Goal: Information Seeking & Learning: Learn about a topic

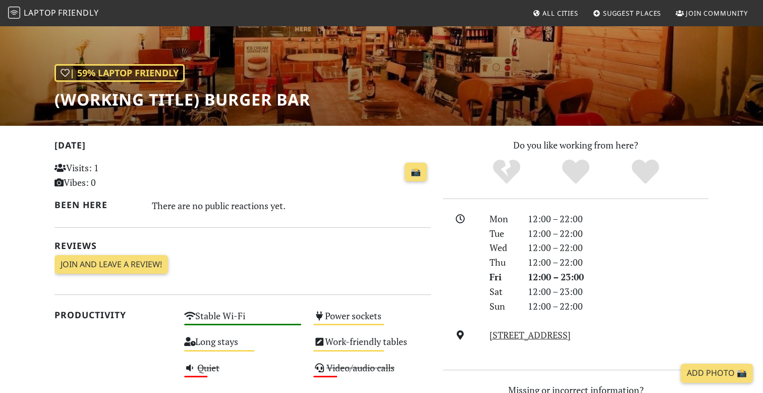
scroll to position [50, 0]
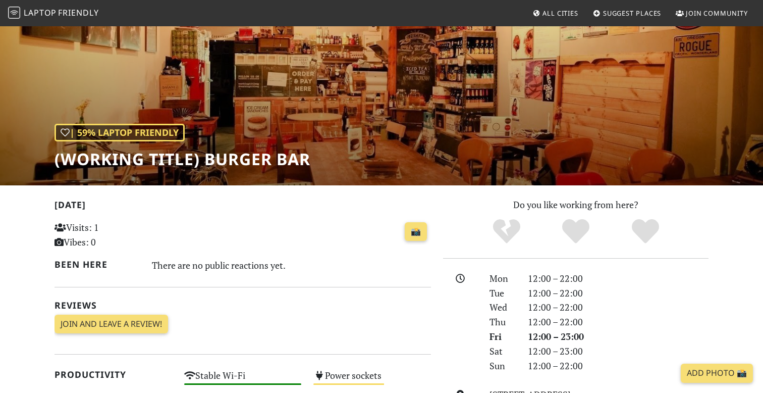
click at [54, 14] on span "Laptop" at bounding box center [40, 12] width 33 height 11
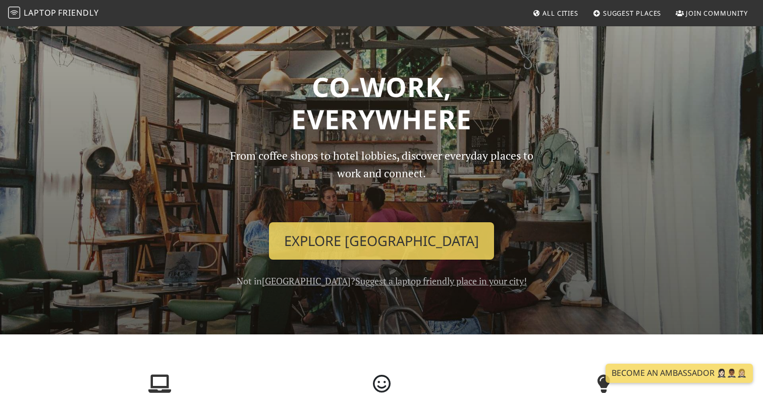
click at [363, 261] on div "From coffee shops to hotel lobbies, discover everyday places to work and connec…" at bounding box center [381, 217] width 333 height 141
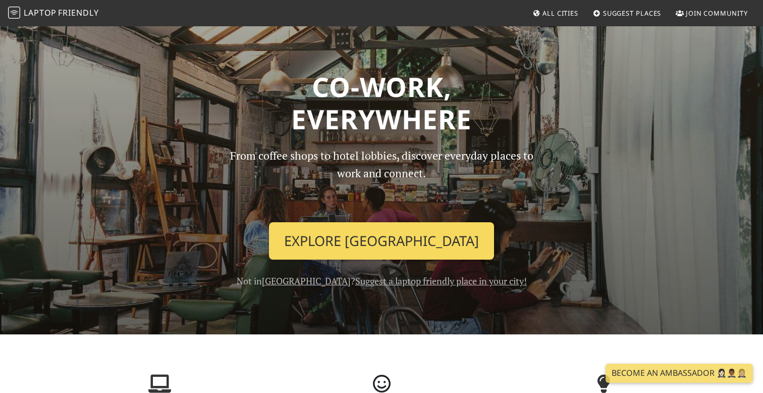
click at [363, 248] on link "Explore Singapore" at bounding box center [381, 240] width 225 height 37
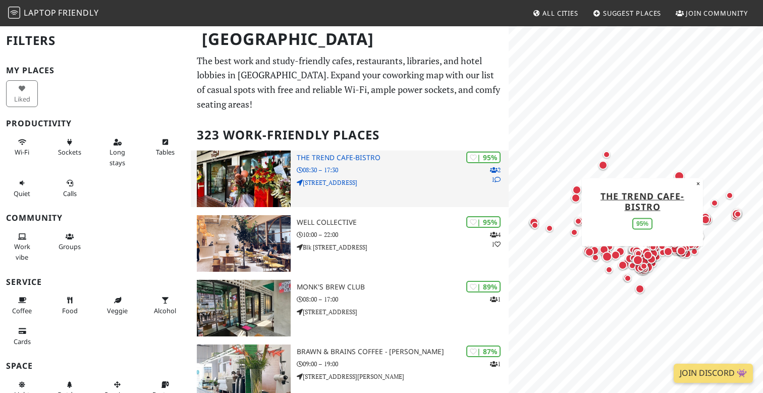
click at [359, 160] on h3 "The Trend cafe-bistro" at bounding box center [403, 157] width 212 height 9
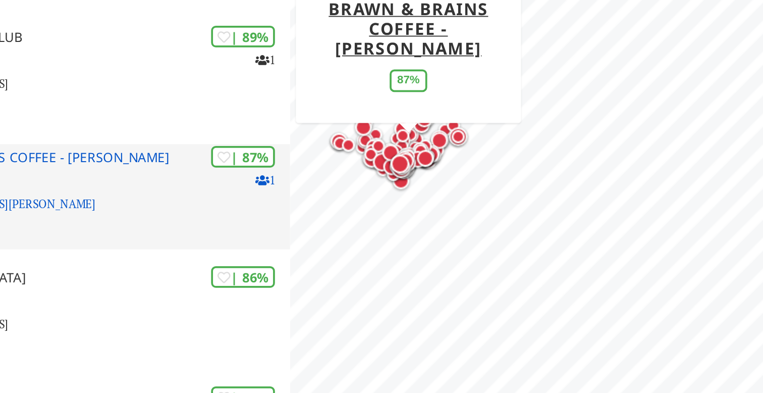
scroll to position [131, 0]
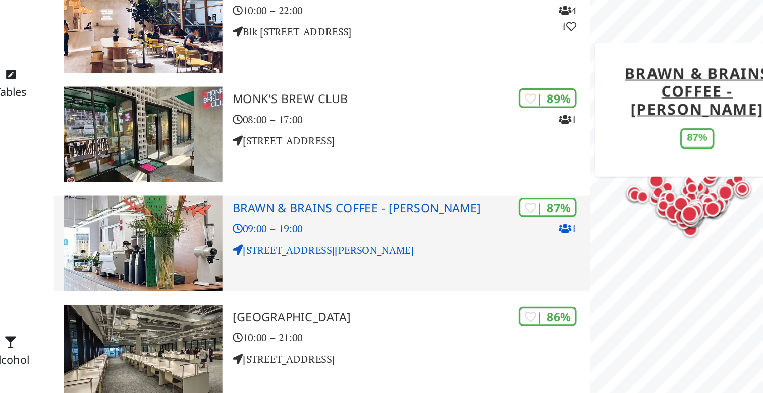
click at [372, 239] on div "| 87% 1 Brawn & Brains Coffee - Hamilton 09:00 – 19:00 16 Hamilton Rd" at bounding box center [403, 241] width 212 height 57
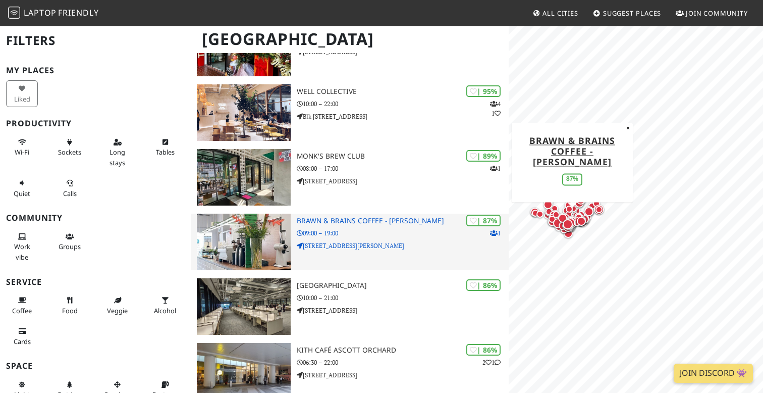
click at [382, 226] on div "| 87% 1 Brawn & Brains Coffee - Hamilton 09:00 – 19:00 16 Hamilton Rd" at bounding box center [403, 241] width 212 height 57
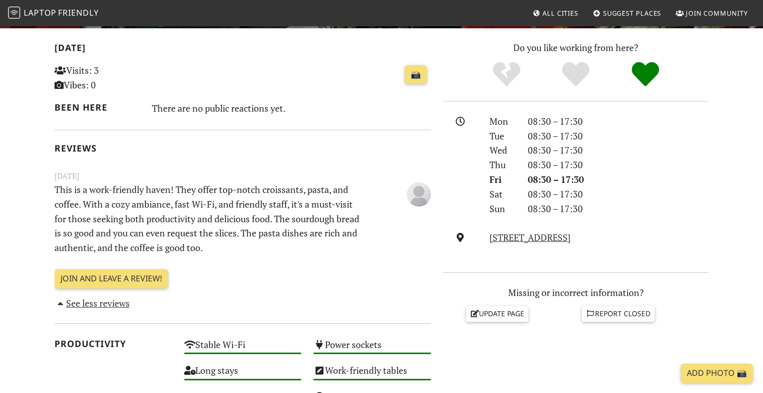
scroll to position [201, 0]
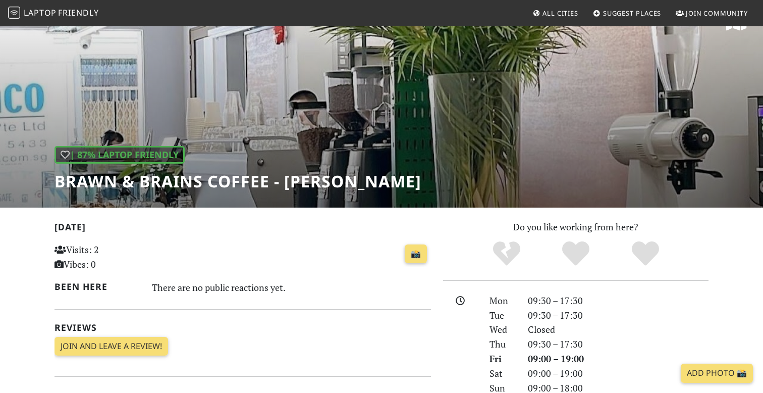
scroll to position [18, 0]
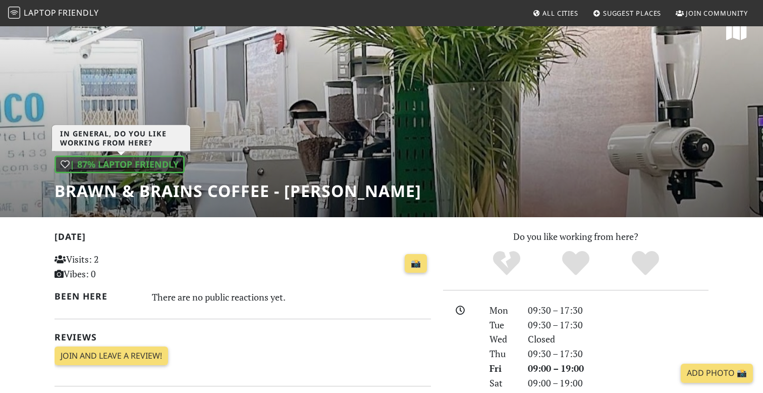
click at [150, 173] on div "| 87% Laptop Friendly" at bounding box center [119, 164] width 130 height 18
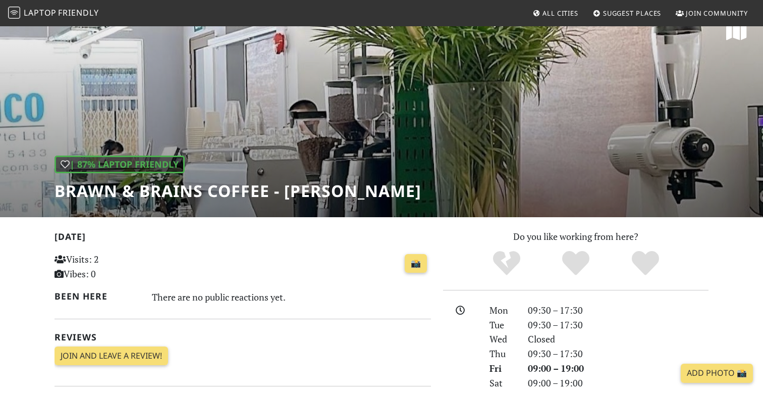
click at [148, 187] on h1 "Brawn & Brains Coffee - [PERSON_NAME]" at bounding box center [237, 190] width 367 height 19
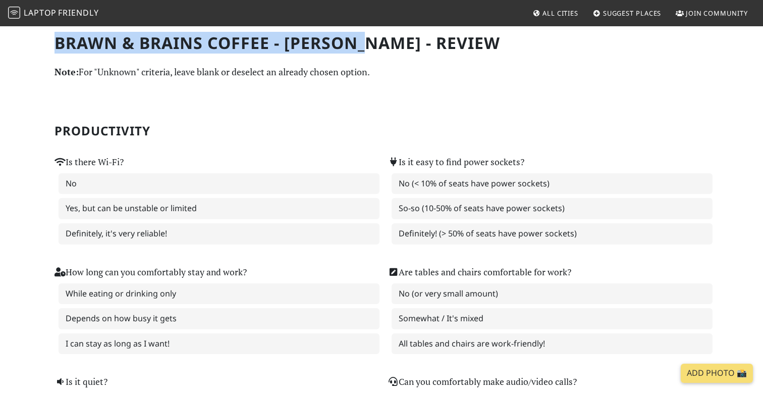
drag, startPoint x: 53, startPoint y: 40, endPoint x: 376, endPoint y: 48, distance: 322.5
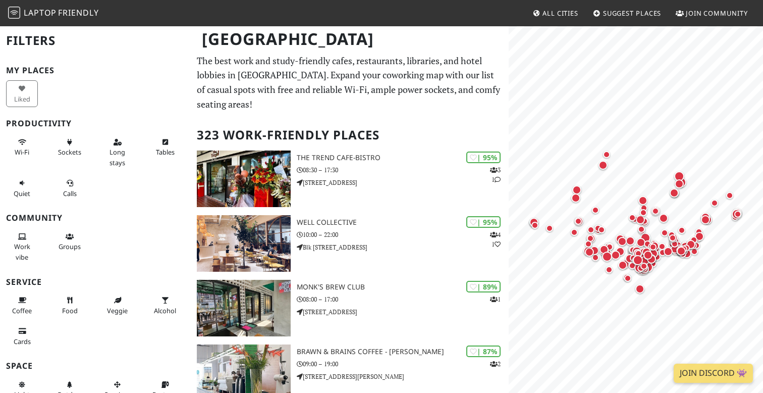
click at [278, 87] on p "The best work and study-friendly cafes, restaurants, libraries, and hotel lobbi…" at bounding box center [350, 82] width 306 height 58
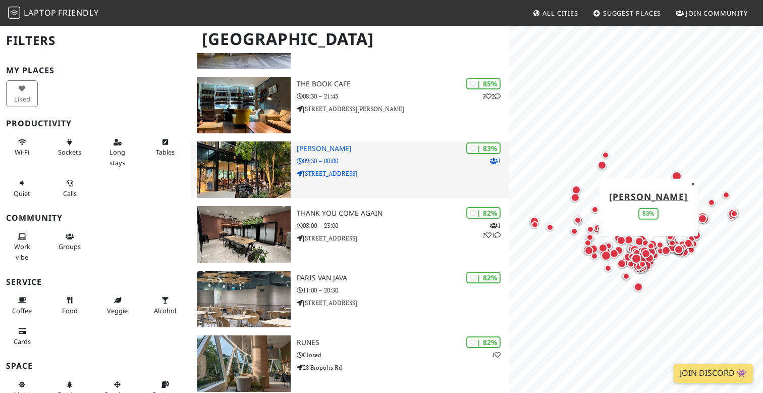
scroll to position [543, 0]
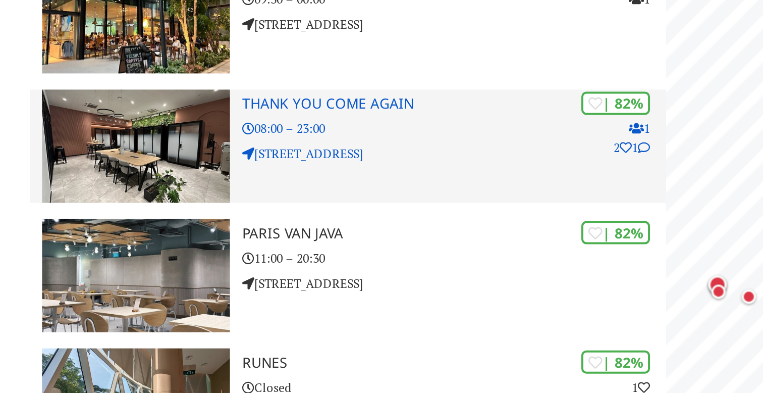
click at [347, 167] on div "| 82% 1 2 1 Thank You Come Again 08:00 – 23:00 355 Balestier Rd" at bounding box center [403, 152] width 212 height 57
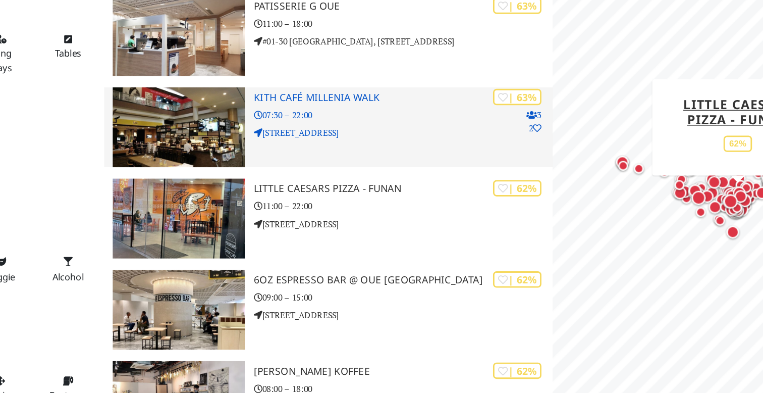
scroll to position [7320, 0]
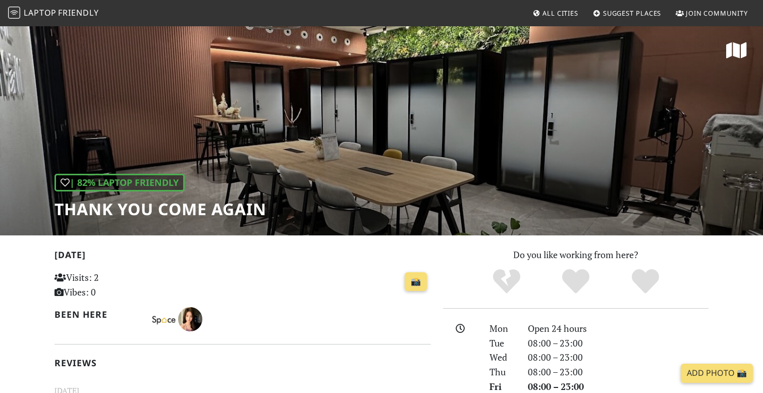
click at [127, 205] on h1 "Thank You Come Again" at bounding box center [160, 208] width 212 height 19
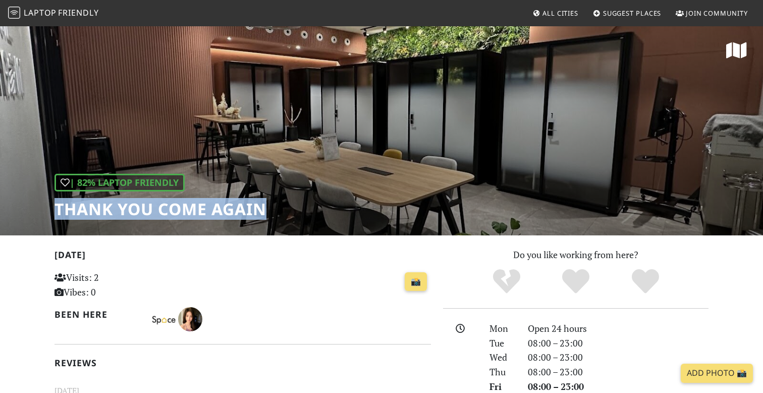
click at [127, 205] on h1 "Thank You Come Again" at bounding box center [160, 208] width 212 height 19
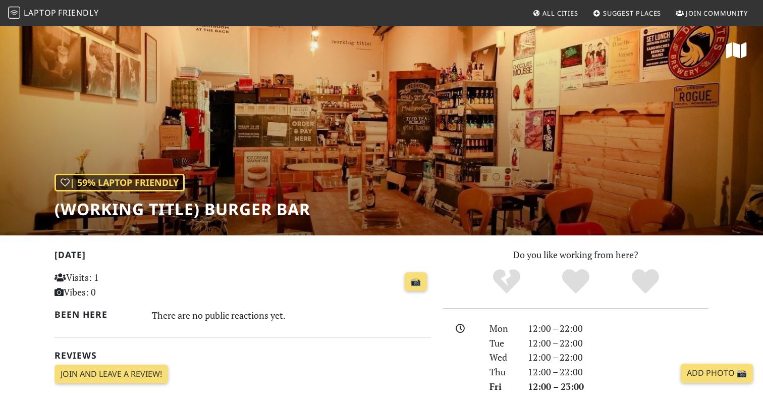
scroll to position [210, 0]
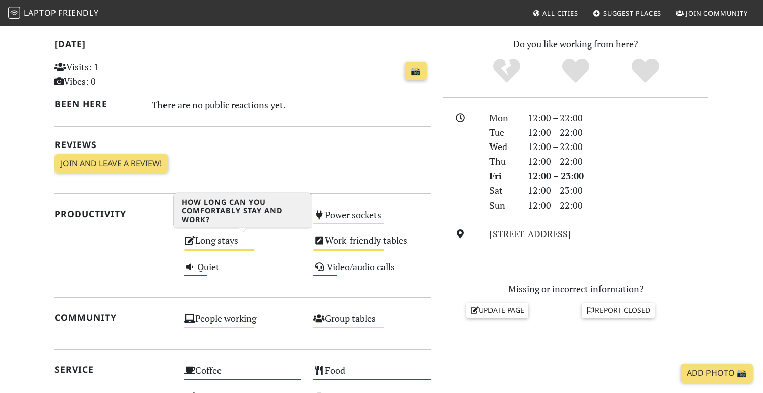
click at [234, 242] on div "Long stays Medium" at bounding box center [243, 245] width 130 height 26
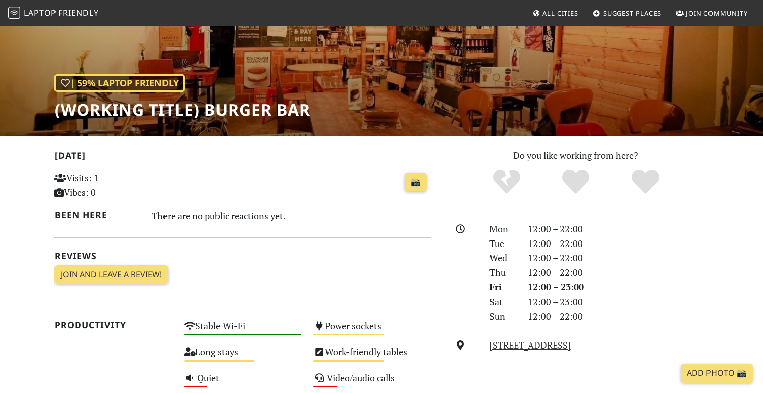
scroll to position [0, 0]
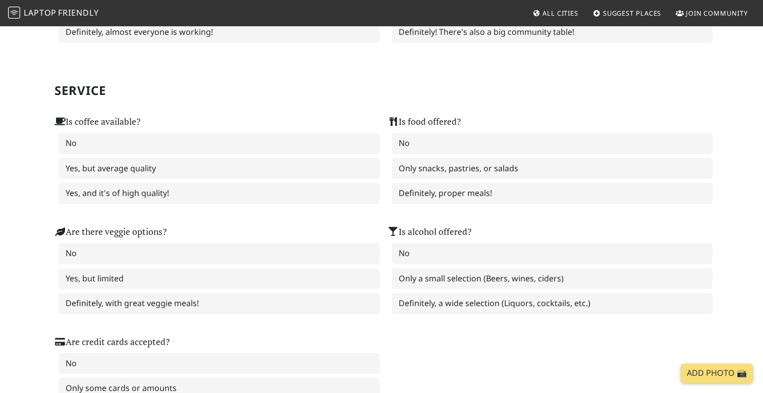
scroll to position [823, 0]
